Goal: Information Seeking & Learning: Learn about a topic

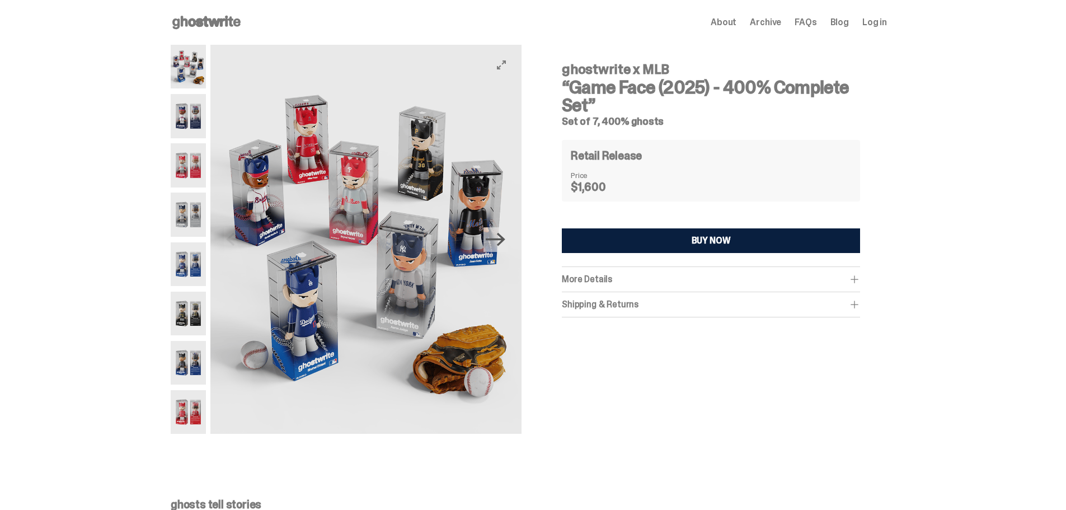
click at [503, 241] on icon "Next" at bounding box center [496, 240] width 20 height 20
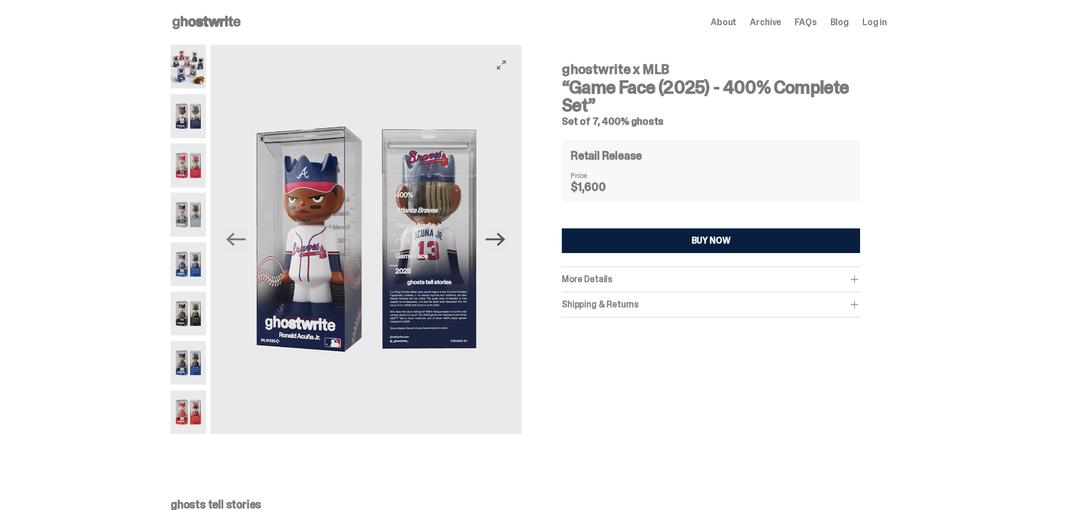
click at [503, 241] on icon "Next" at bounding box center [496, 240] width 20 height 20
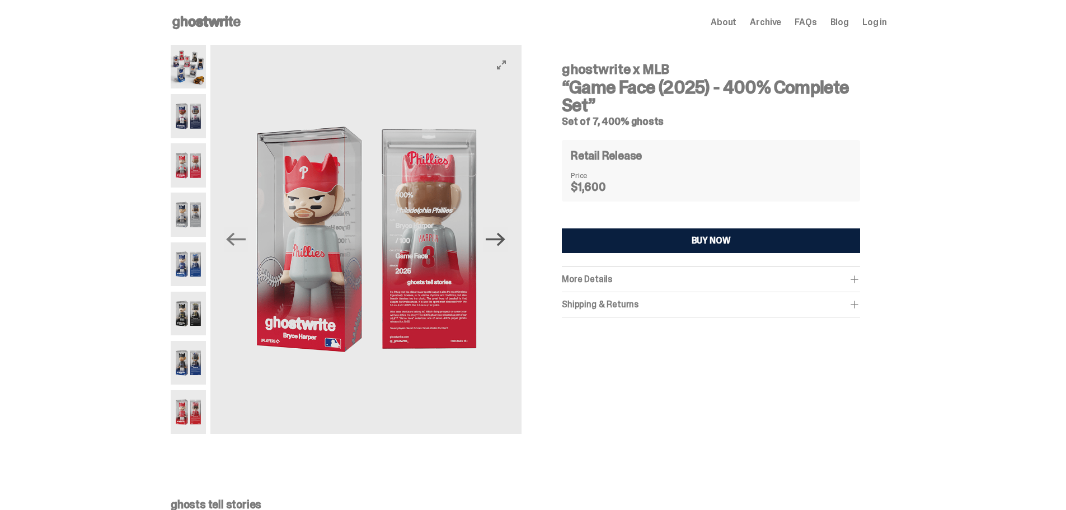
click at [503, 241] on icon "Next" at bounding box center [496, 240] width 20 height 20
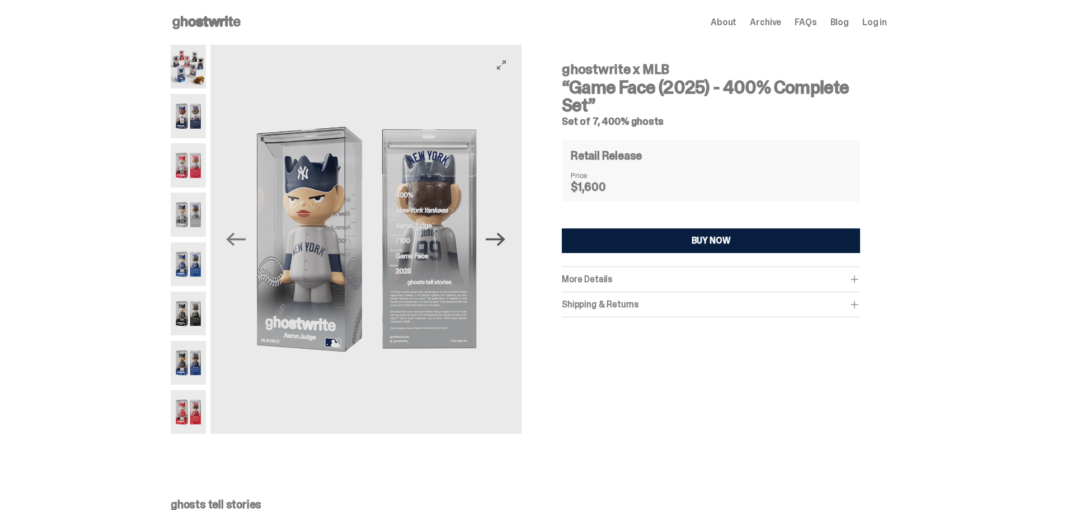
click at [503, 241] on icon "Next" at bounding box center [496, 240] width 20 height 20
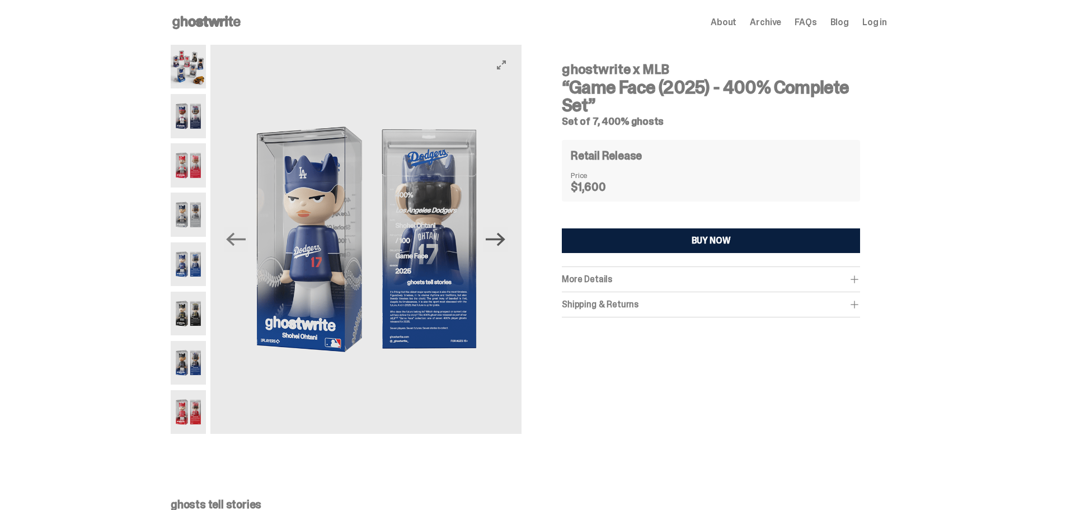
click at [503, 241] on icon "Next" at bounding box center [496, 240] width 20 height 20
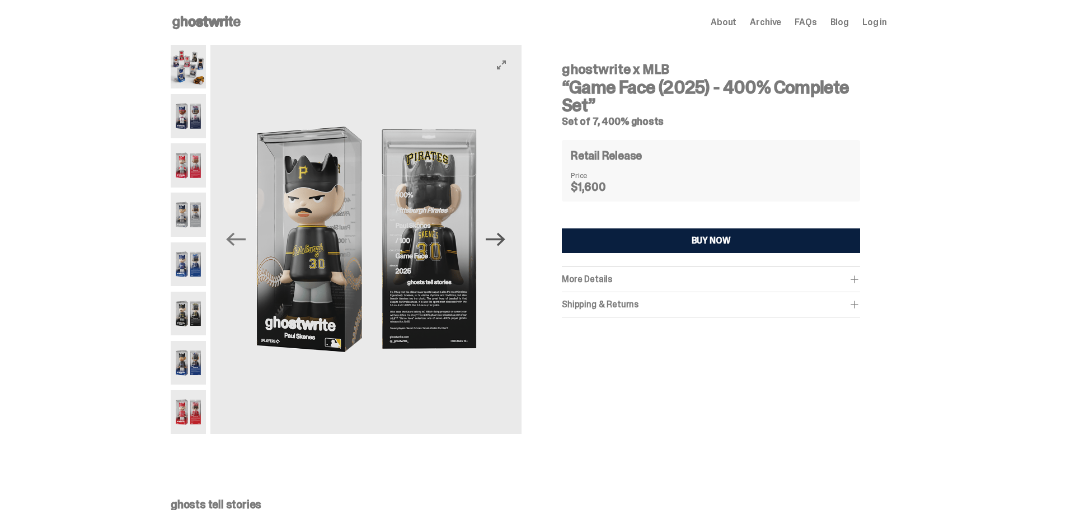
click at [503, 241] on icon "Next" at bounding box center [496, 240] width 20 height 20
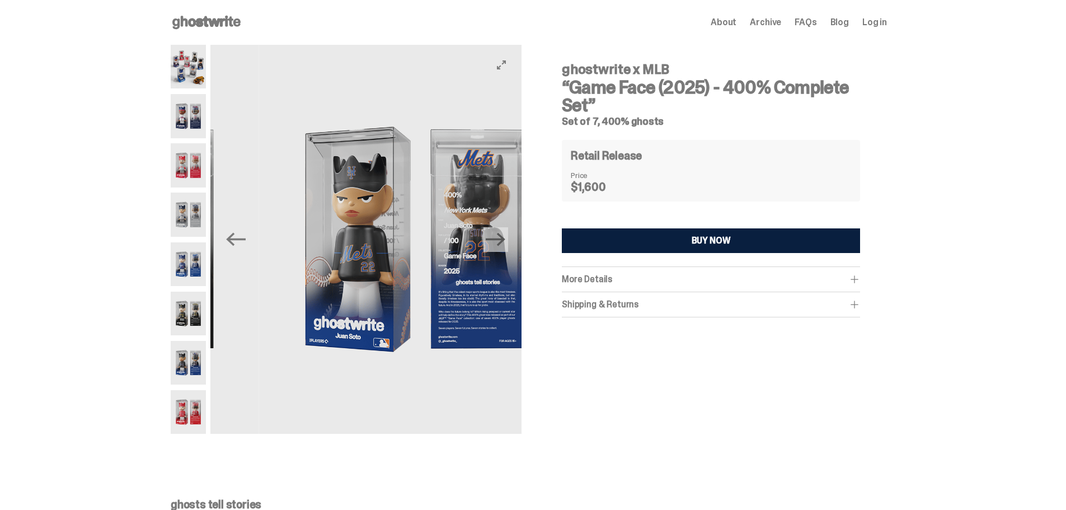
click at [503, 241] on icon "Next" at bounding box center [496, 240] width 20 height 20
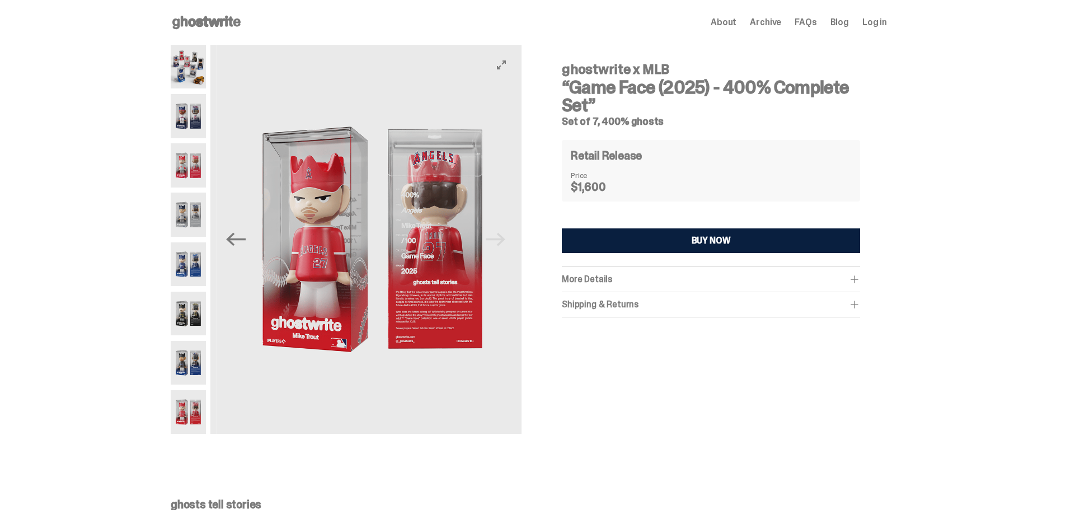
click at [503, 241] on img at bounding box center [371, 239] width 311 height 389
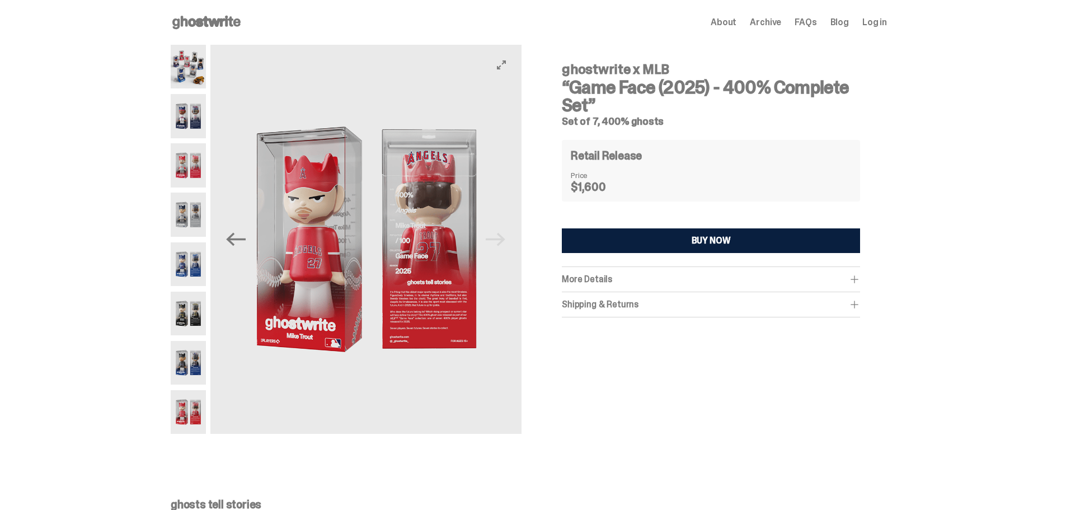
click at [503, 241] on img at bounding box center [365, 239] width 311 height 389
click at [858, 279] on span at bounding box center [854, 279] width 11 height 11
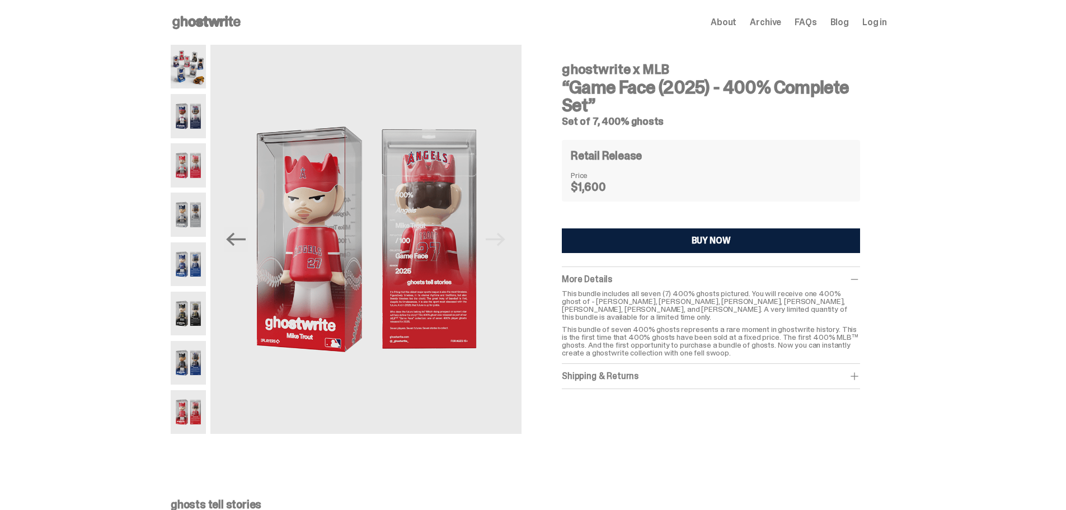
click at [860, 371] on span at bounding box center [854, 376] width 11 height 11
